Goal: Find contact information: Find contact information

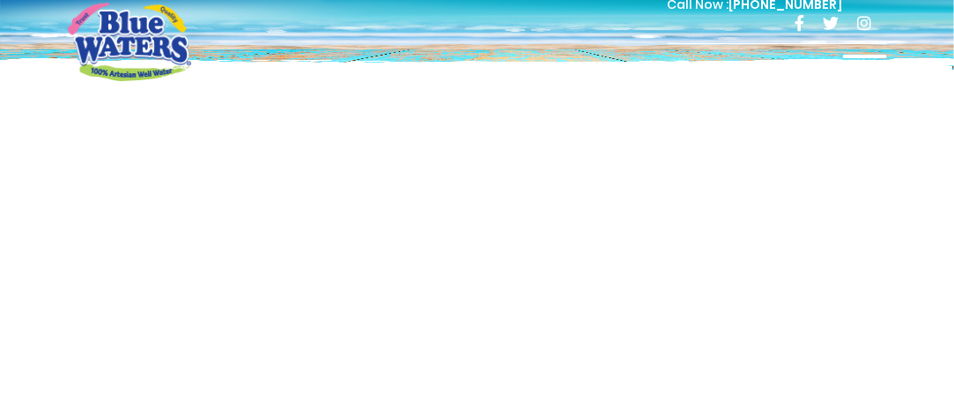
click at [861, 69] on div at bounding box center [865, 72] width 44 height 35
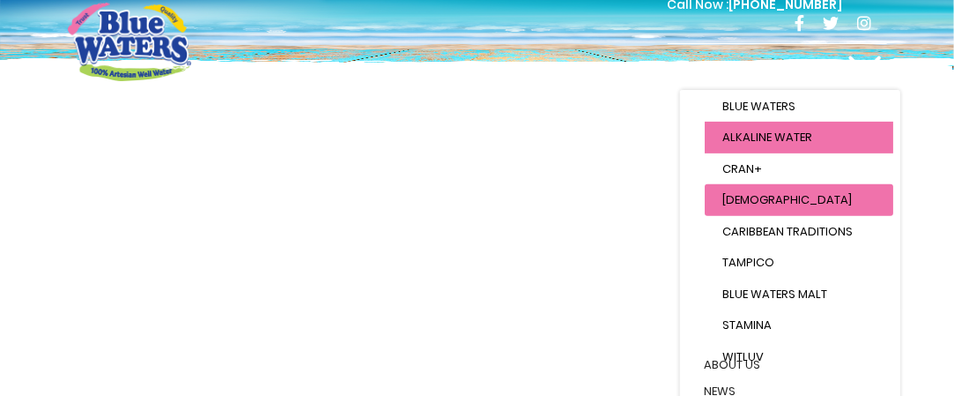
scroll to position [244, 0]
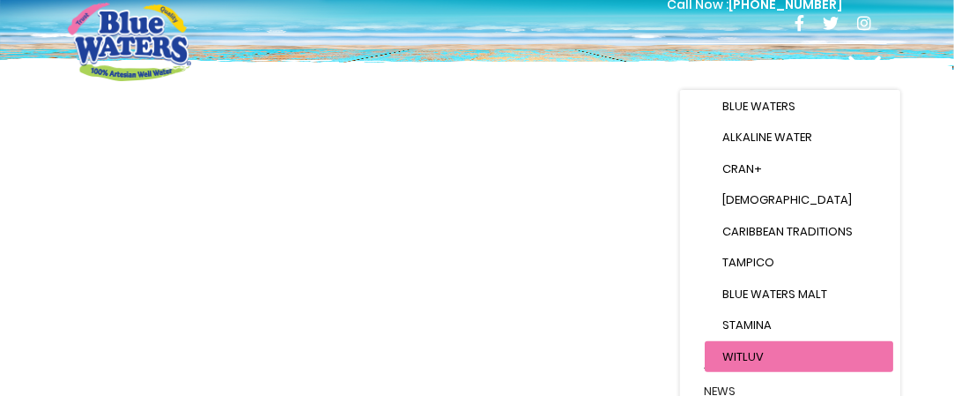
click at [714, 350] on link "WitLuv" at bounding box center [799, 357] width 189 height 32
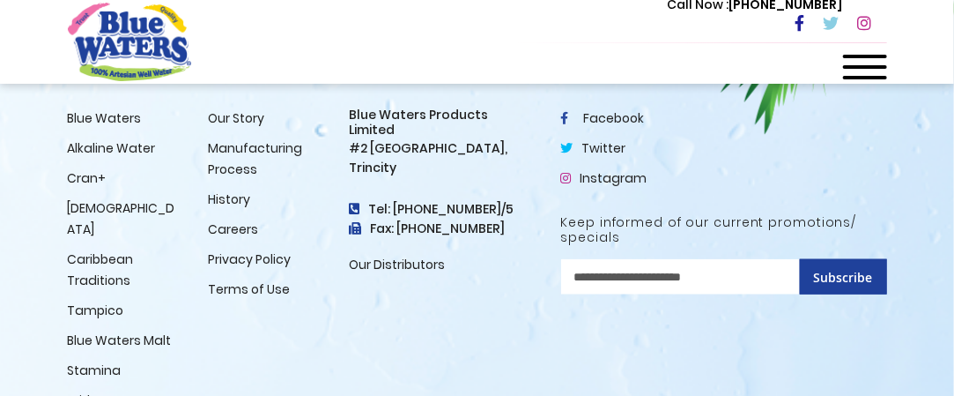
scroll to position [2642, 0]
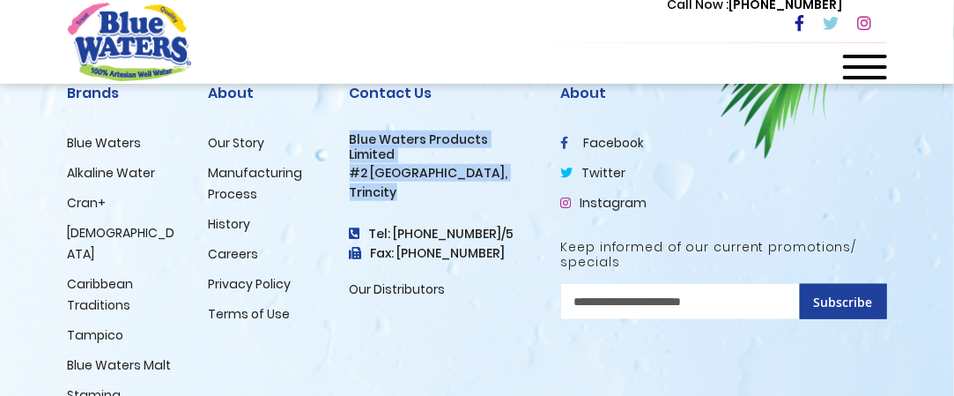
drag, startPoint x: 348, startPoint y: 137, endPoint x: 411, endPoint y: 179, distance: 75.8
click at [411, 179] on div "Contact Us Blue Waters Products Limited [STREET_ADDRESS] Tel: [PHONE_NUMBER]/5 …" at bounding box center [442, 249] width 211 height 390
copy div "Blue Waters Products Limited [STREET_ADDRESS]"
